Goal: Task Accomplishment & Management: Manage account settings

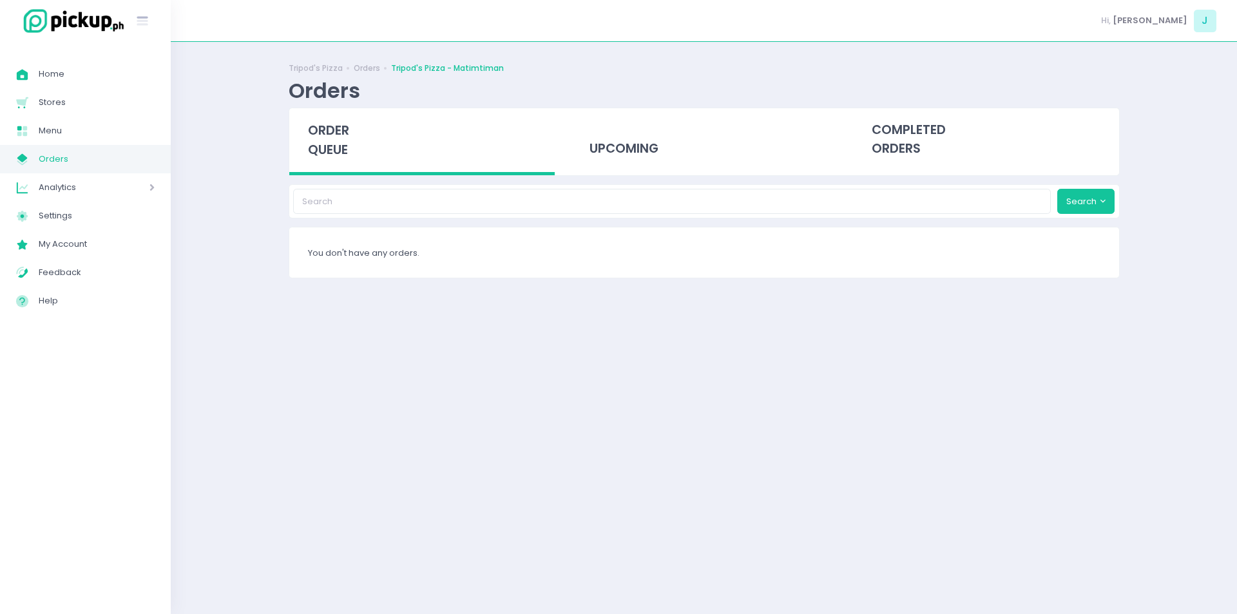
click at [67, 153] on span "Orders" at bounding box center [97, 159] width 116 height 17
click at [120, 169] on link "My Store Created with Sketch. Orders" at bounding box center [85, 159] width 171 height 28
click at [57, 158] on span "Orders" at bounding box center [97, 159] width 116 height 17
click at [110, 162] on span "Orders" at bounding box center [97, 159] width 116 height 17
